Goal: Information Seeking & Learning: Learn about a topic

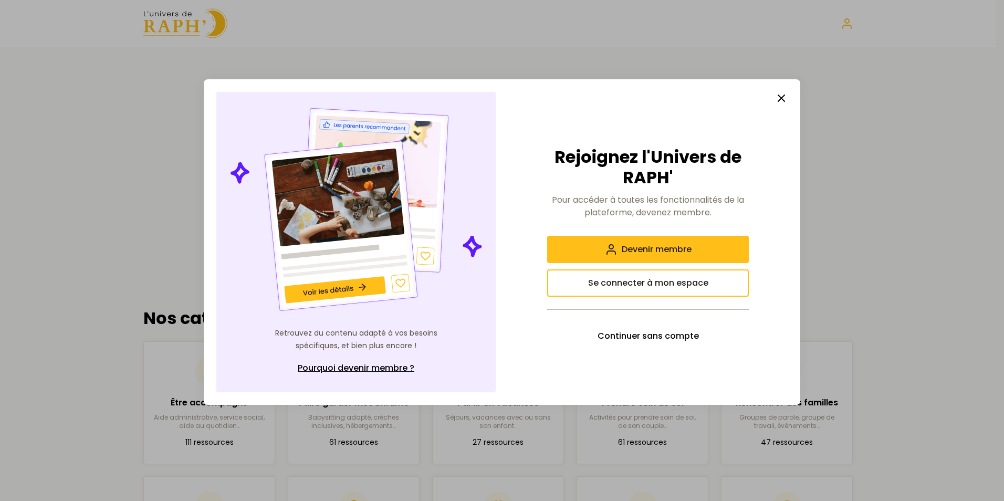
click at [777, 100] on icon "button" at bounding box center [781, 98] width 13 height 13
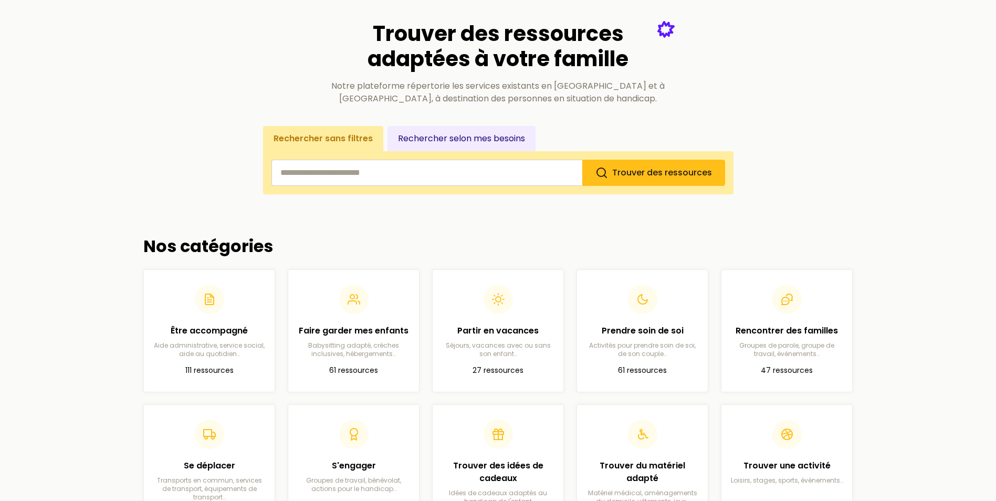
scroll to position [105, 0]
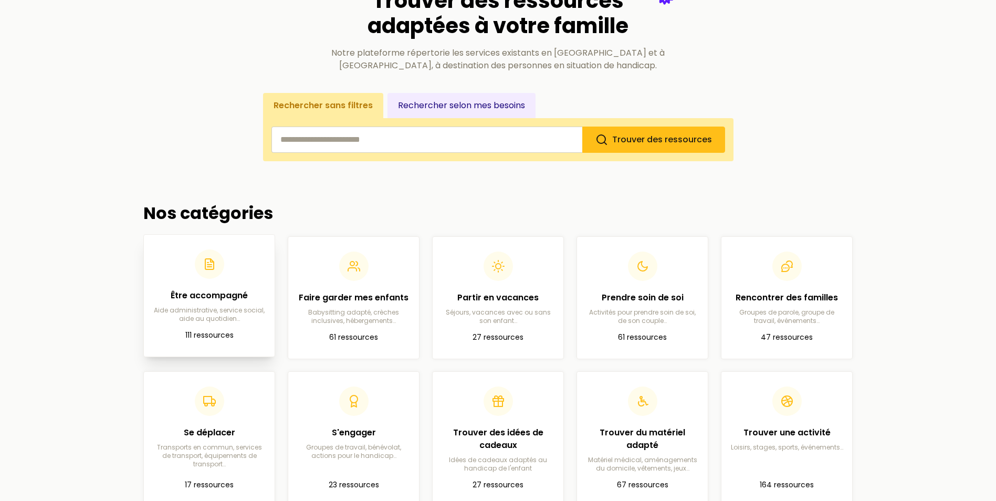
click at [217, 286] on div "Être accompagné Aide administrative, service social, aide au quotidien…" at bounding box center [209, 286] width 114 height 74
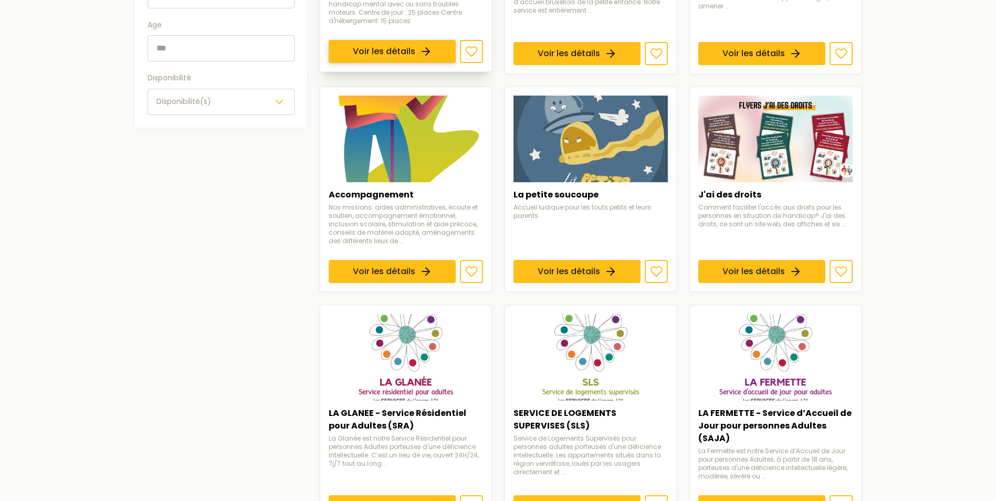
scroll to position [105, 0]
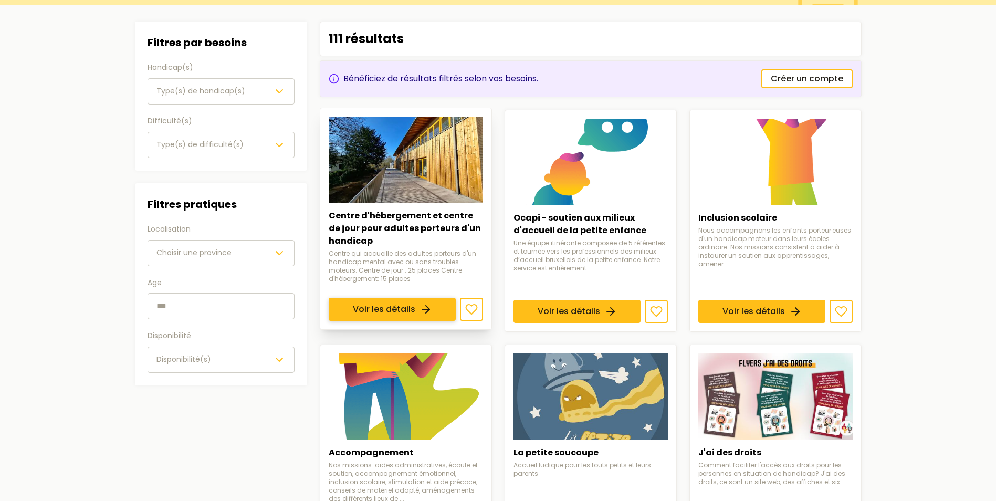
click at [423, 298] on link "Voir les détails" at bounding box center [392, 309] width 127 height 23
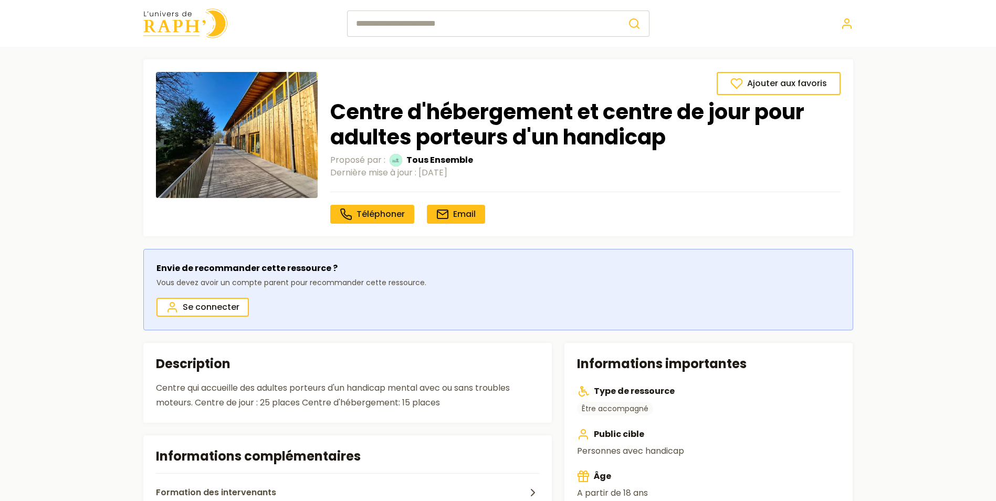
click at [182, 30] on img at bounding box center [185, 23] width 84 height 30
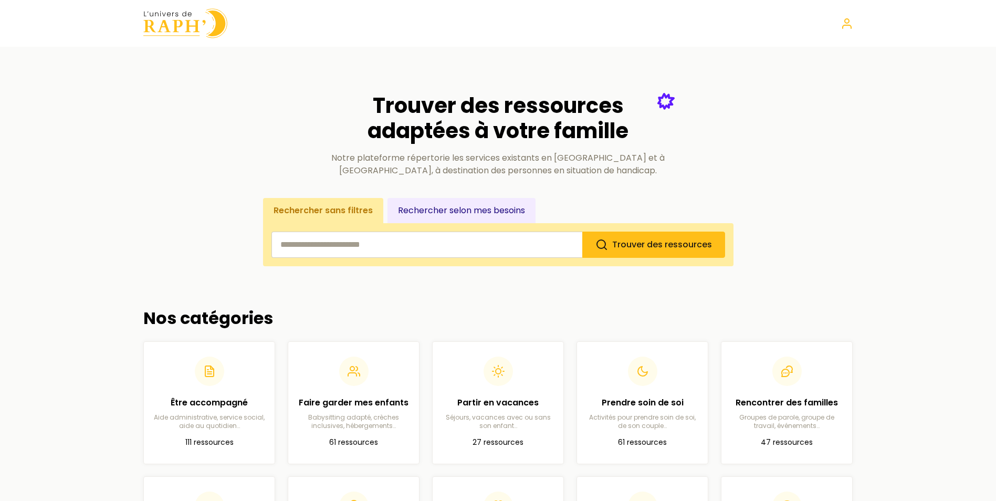
drag, startPoint x: 845, startPoint y: 228, endPoint x: 880, endPoint y: 103, distance: 129.7
click at [880, 104] on main "Trouver des ressources adaptées à votre famille Notre plateforme répertorie les…" at bounding box center [498, 460] width 996 height 827
click at [938, 207] on main "Trouver des ressources adaptées à votre famille Notre plateforme répertorie les…" at bounding box center [498, 460] width 996 height 827
click at [109, 197] on main "Trouver des ressources adaptées à votre famille Notre plateforme répertorie les…" at bounding box center [498, 460] width 996 height 827
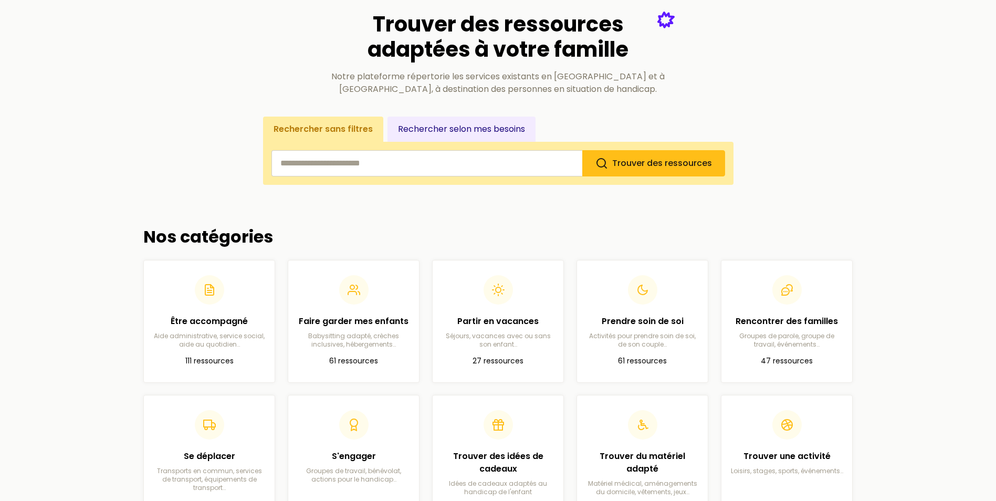
scroll to position [105, 0]
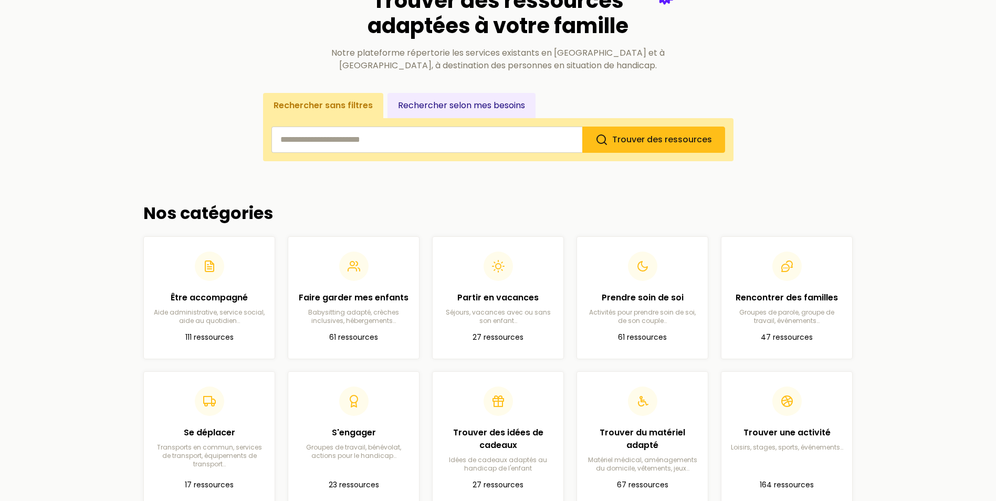
click at [427, 97] on button "Rechercher selon mes besoins" at bounding box center [462, 105] width 148 height 25
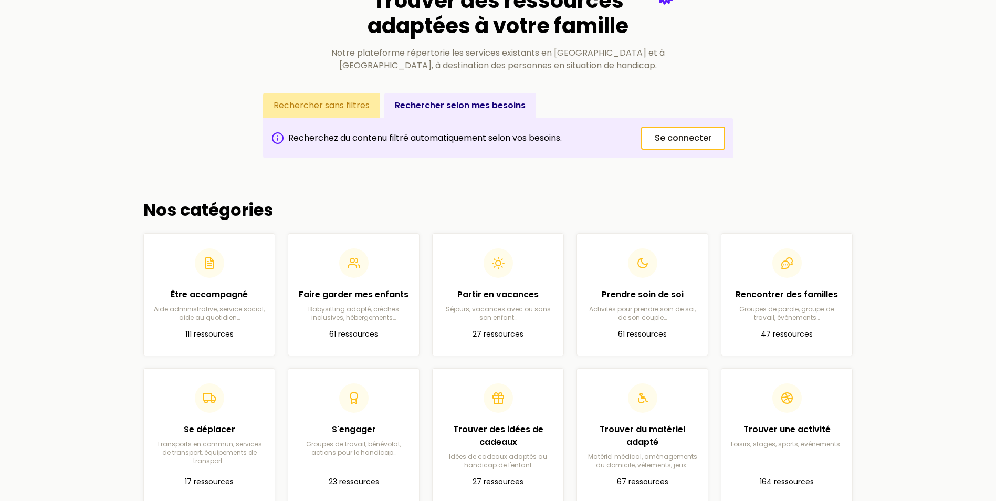
click at [327, 106] on button "Rechercher sans filtres" at bounding box center [321, 105] width 117 height 25
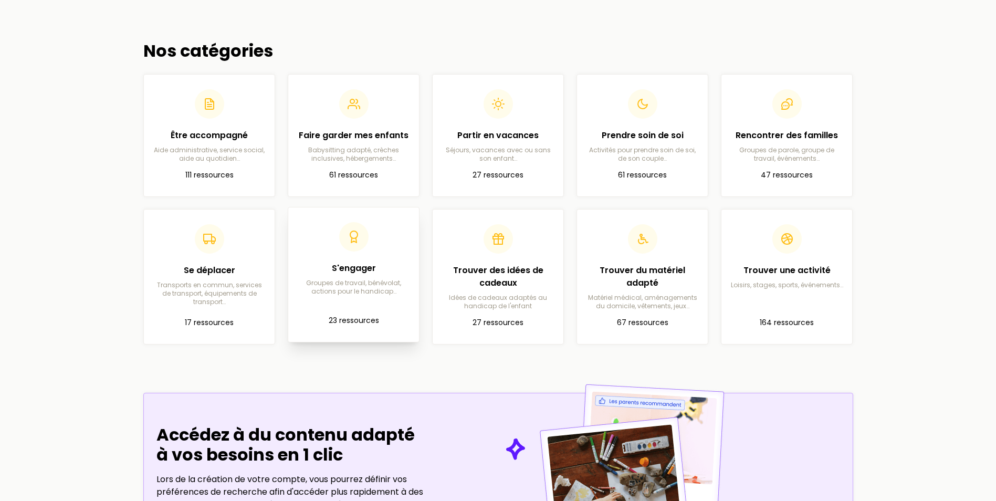
scroll to position [263, 0]
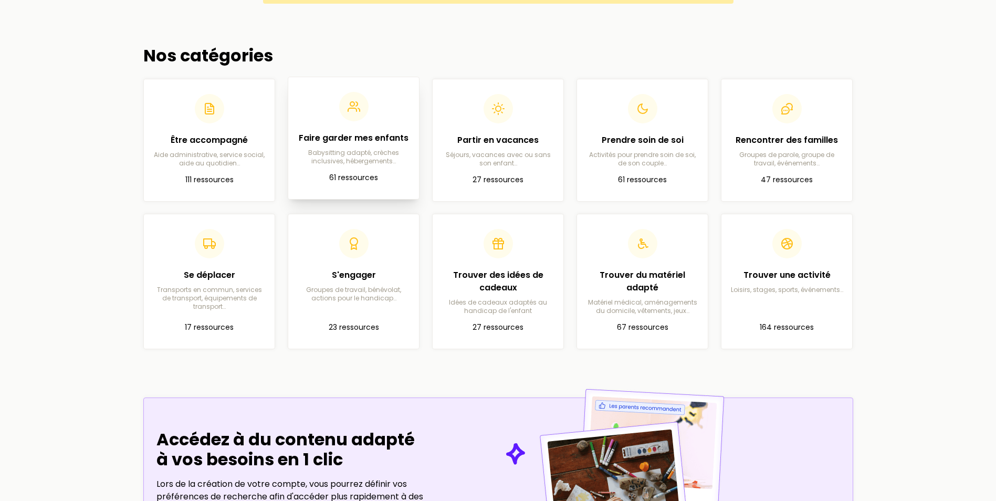
click at [350, 143] on h2 "Faire garder mes enfants" at bounding box center [354, 138] width 114 height 13
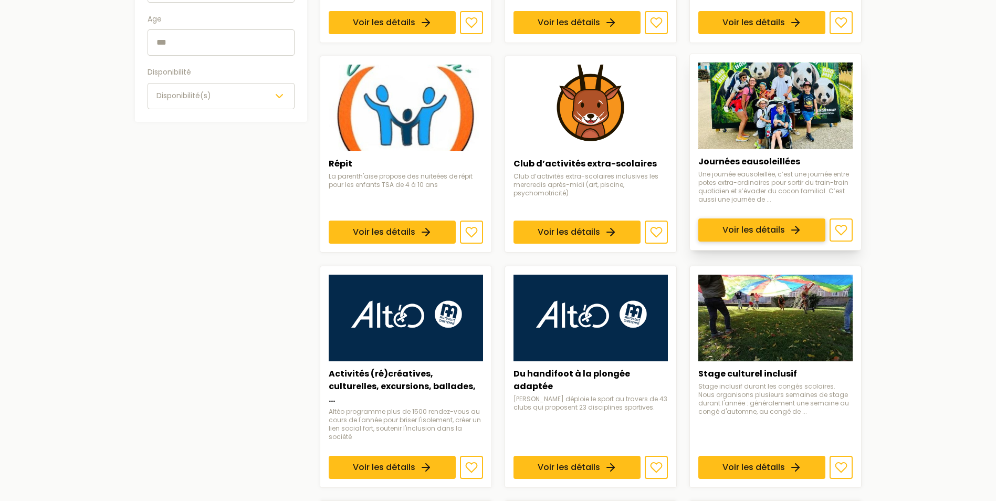
scroll to position [315, 0]
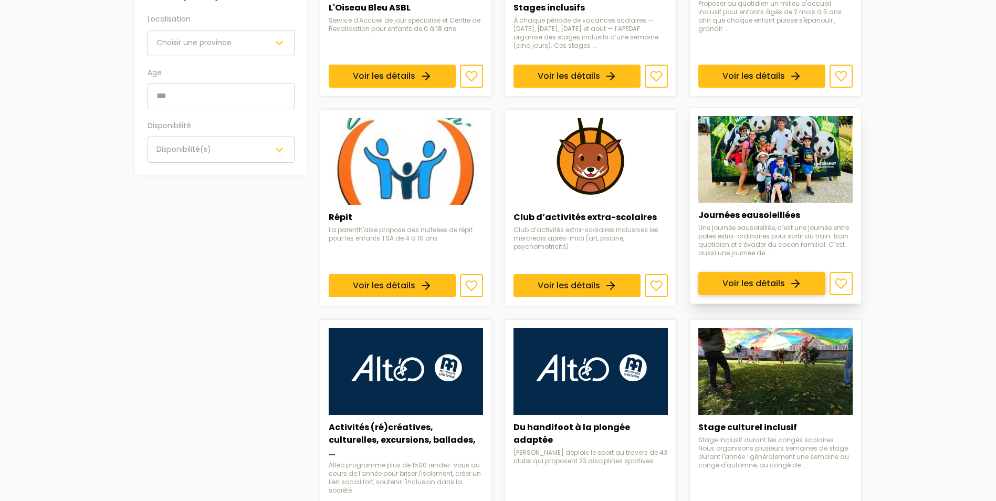
click at [793, 273] on link "Voir les détails" at bounding box center [761, 284] width 127 height 23
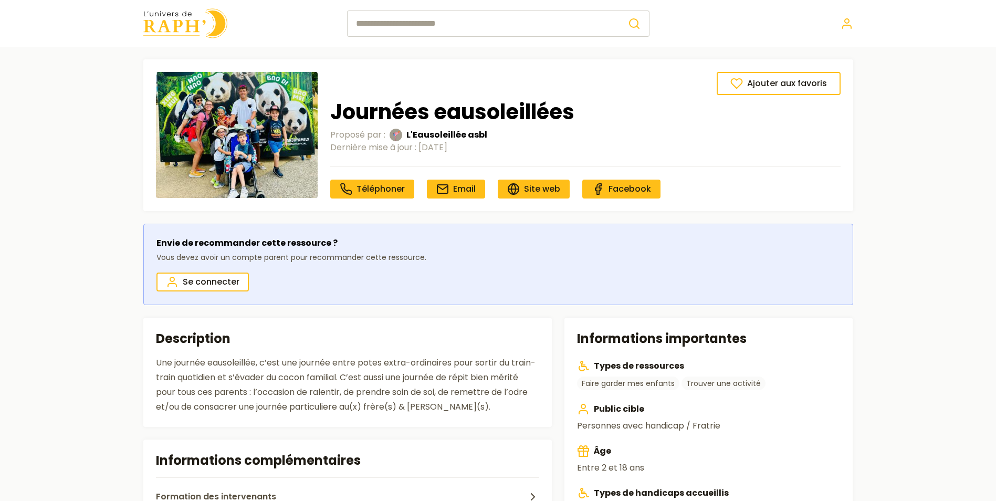
click at [197, 23] on img at bounding box center [185, 23] width 84 height 30
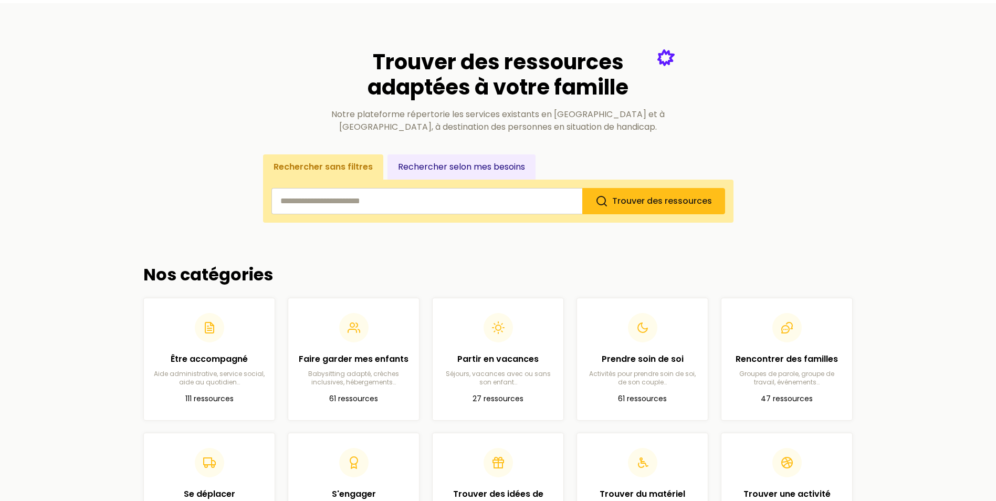
scroll to position [315, 0]
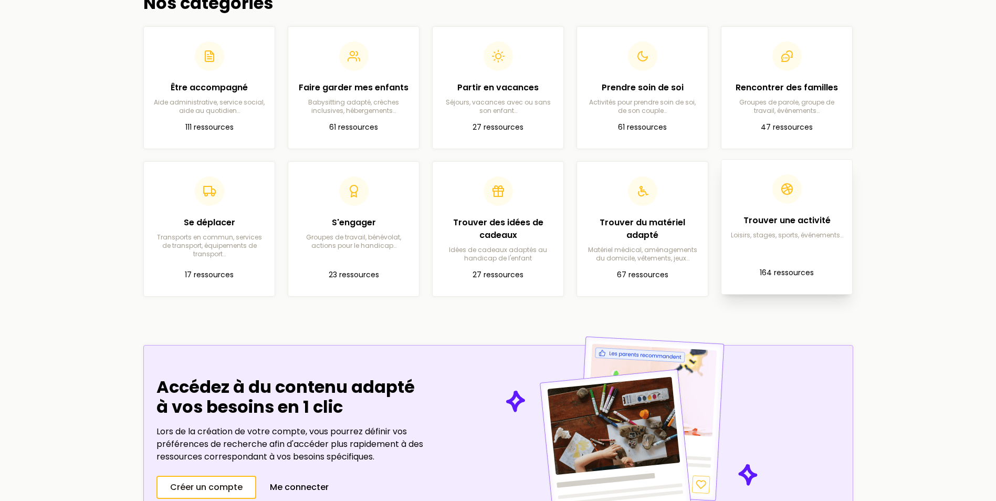
click at [749, 228] on div "Trouver une activité Loisirs, stages, sports, événements…" at bounding box center [787, 226] width 114 height 25
